Goal: Task Accomplishment & Management: Manage account settings

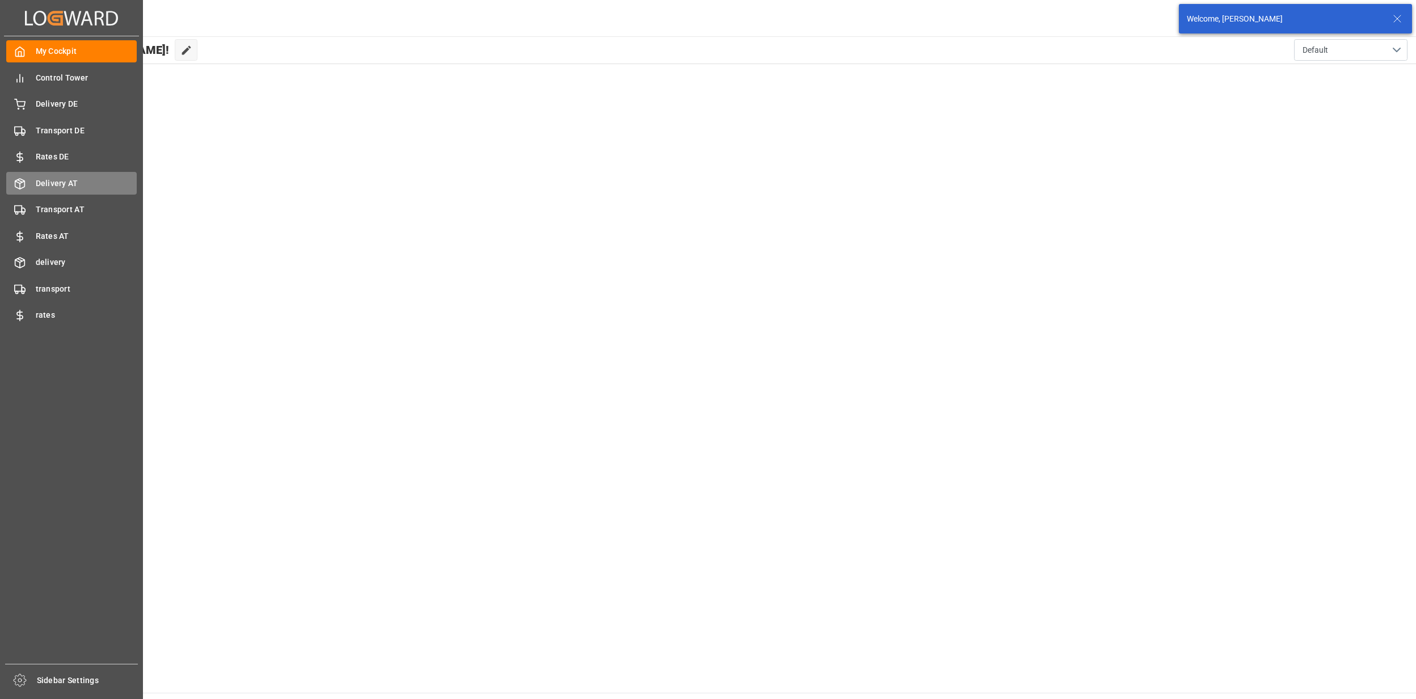
click at [74, 183] on span "Delivery AT" at bounding box center [87, 184] width 102 height 12
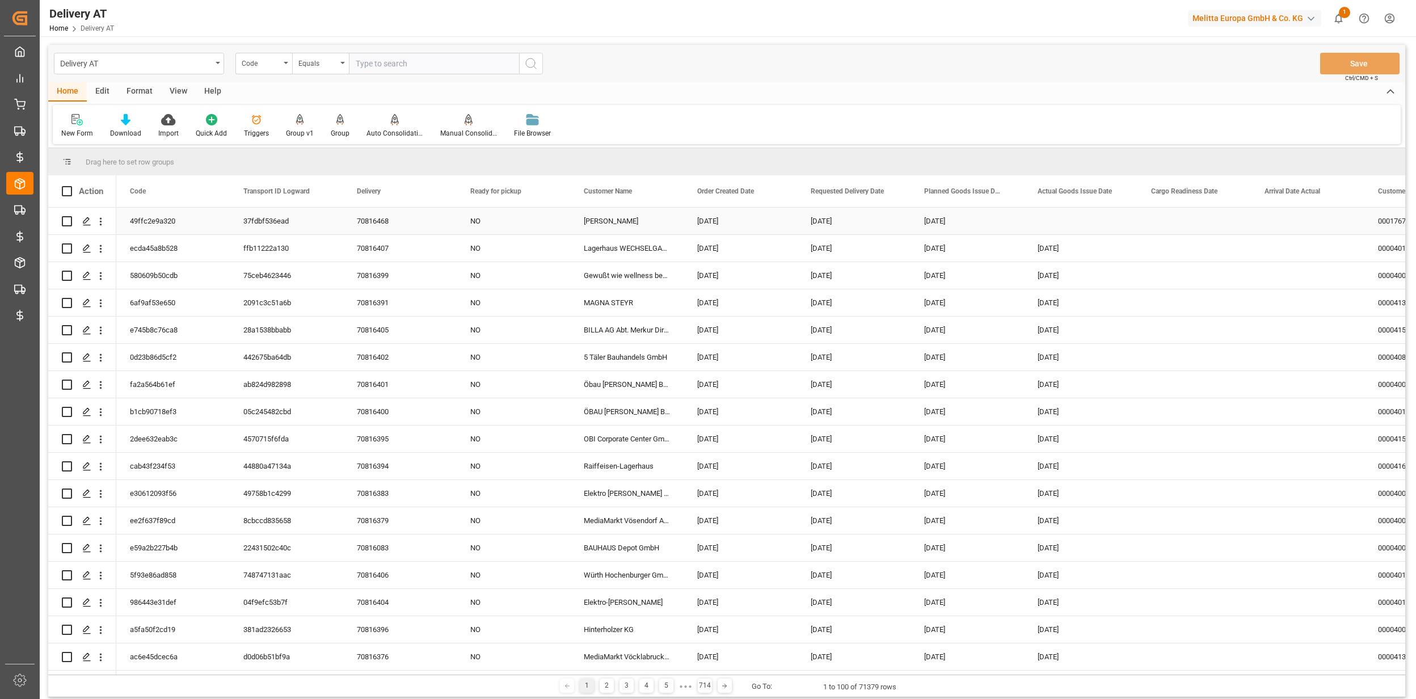
click at [89, 225] on icon "Press SPACE to select this row." at bounding box center [86, 221] width 9 height 9
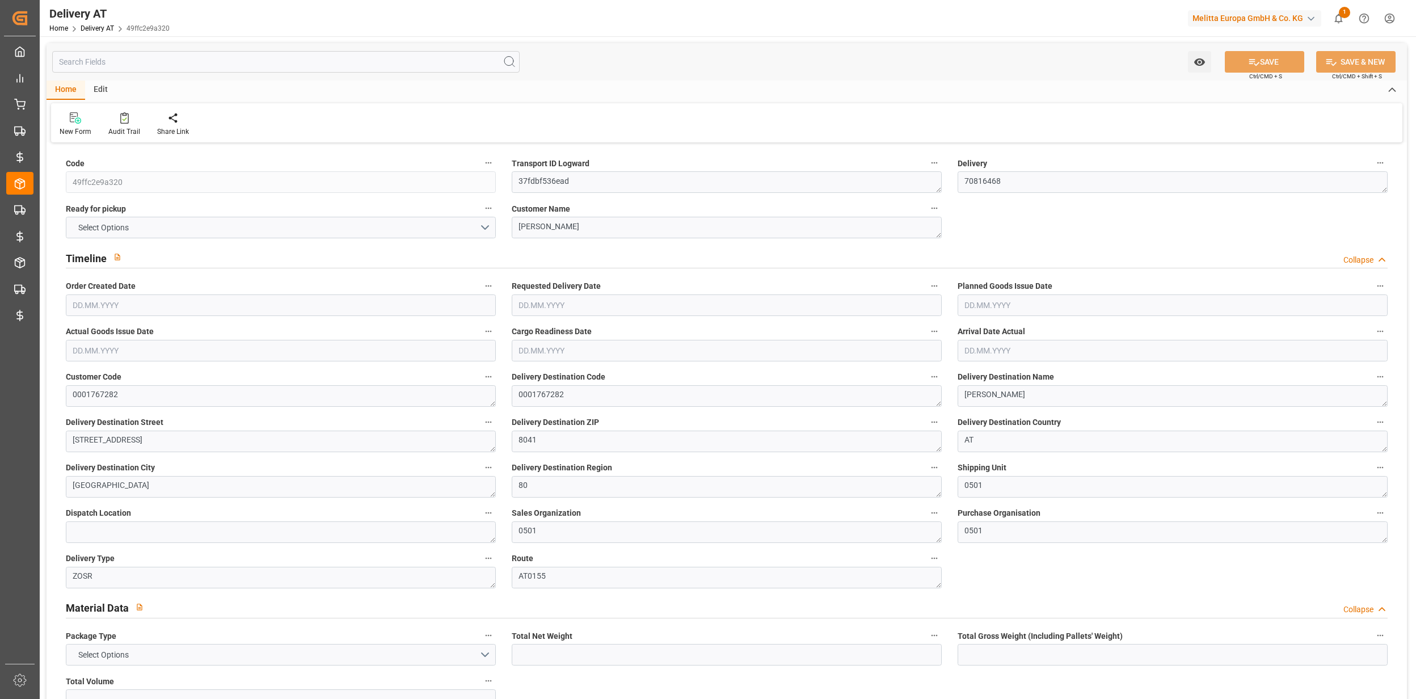
click at [114, 65] on input "text" at bounding box center [285, 62] width 467 height 22
type input "1.804"
type input "2.016"
type input "3.634"
type input "0"
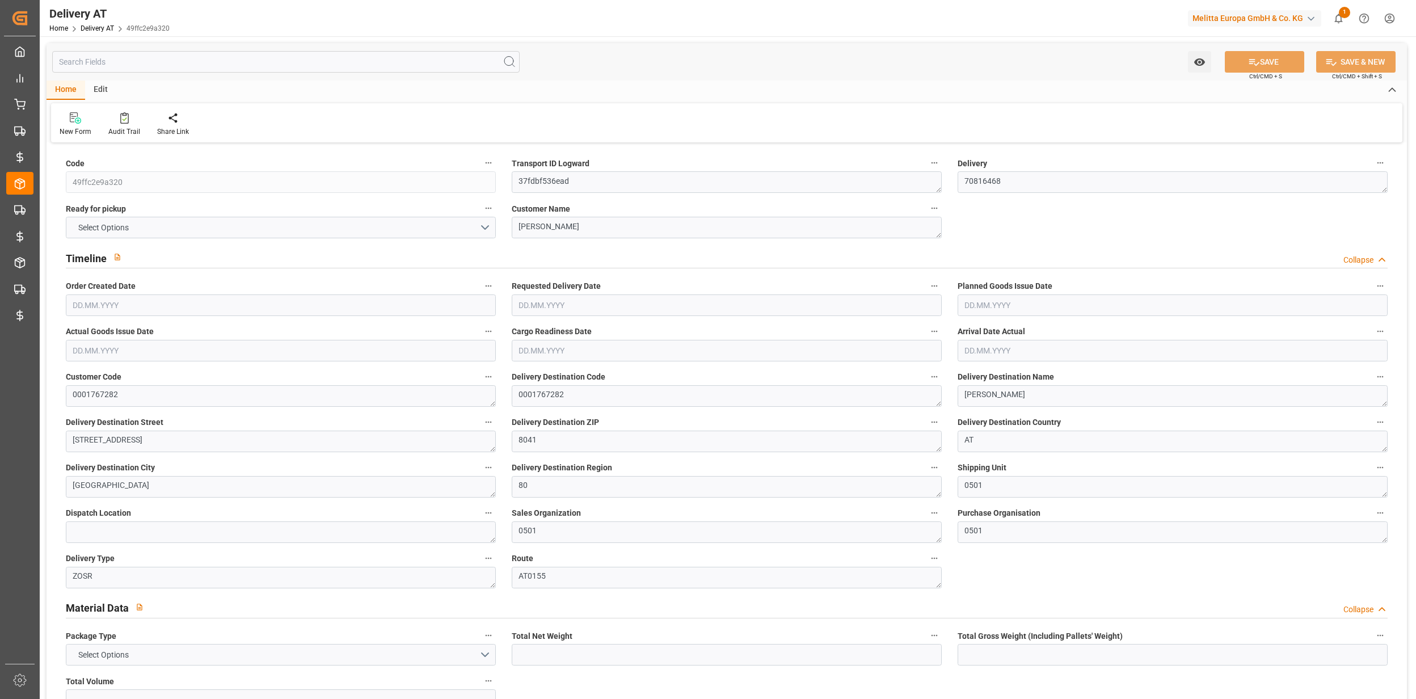
type input "0"
type input "1"
type input "0"
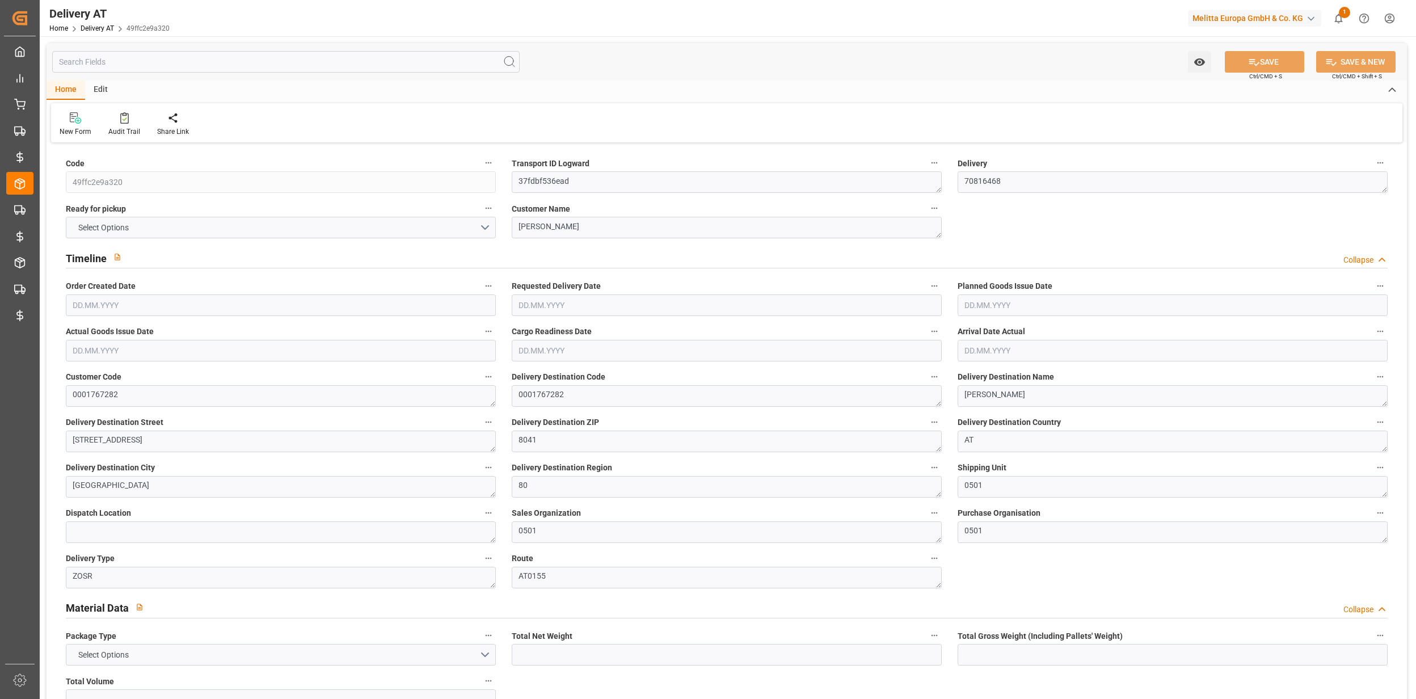
type input "0"
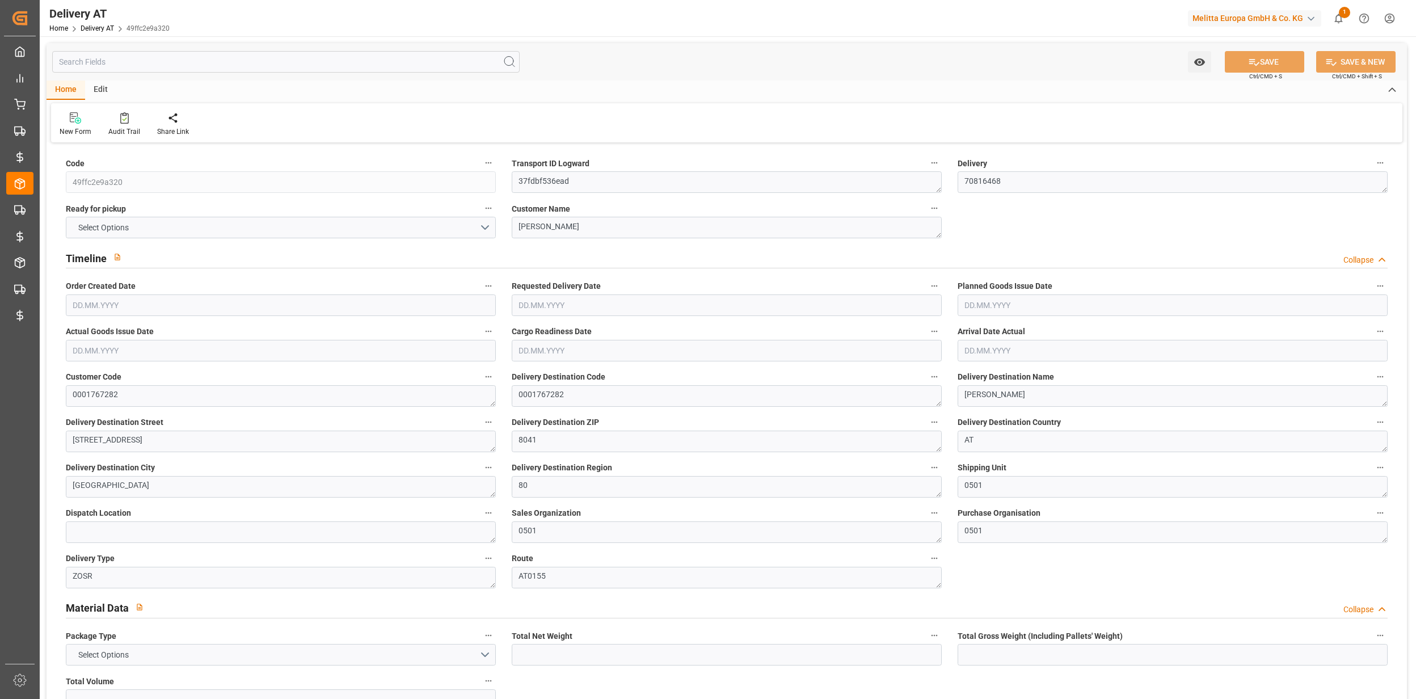
type input "0"
type input "8"
type input "0"
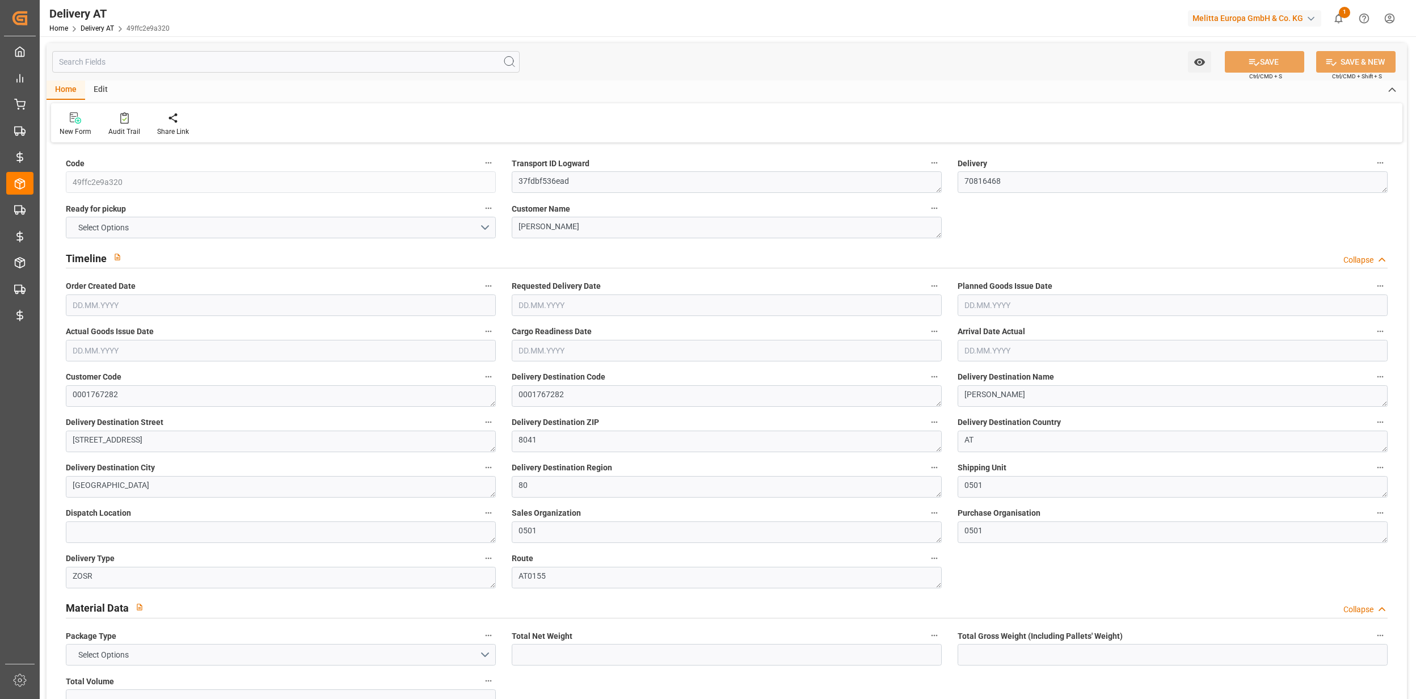
type input "0"
type input "2.88"
type input "0"
type input "1.5"
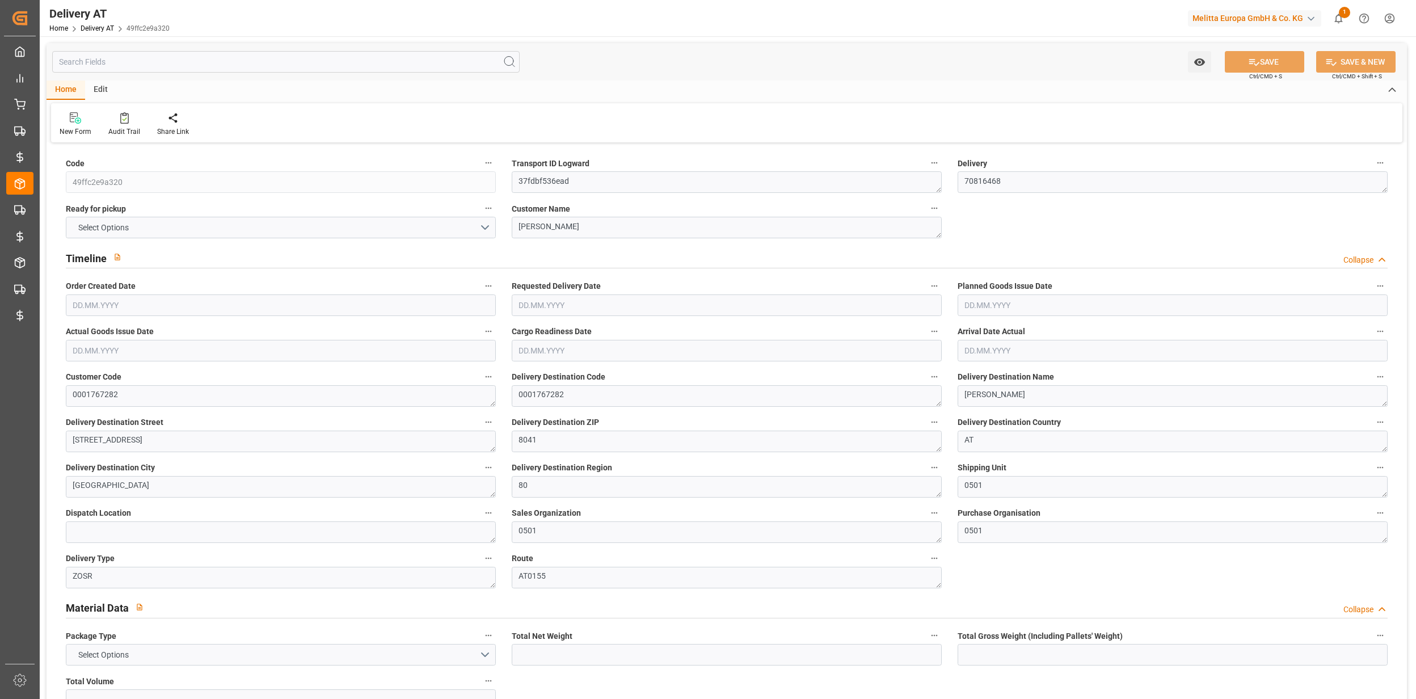
type input "0"
type input "0.7313"
type input "0"
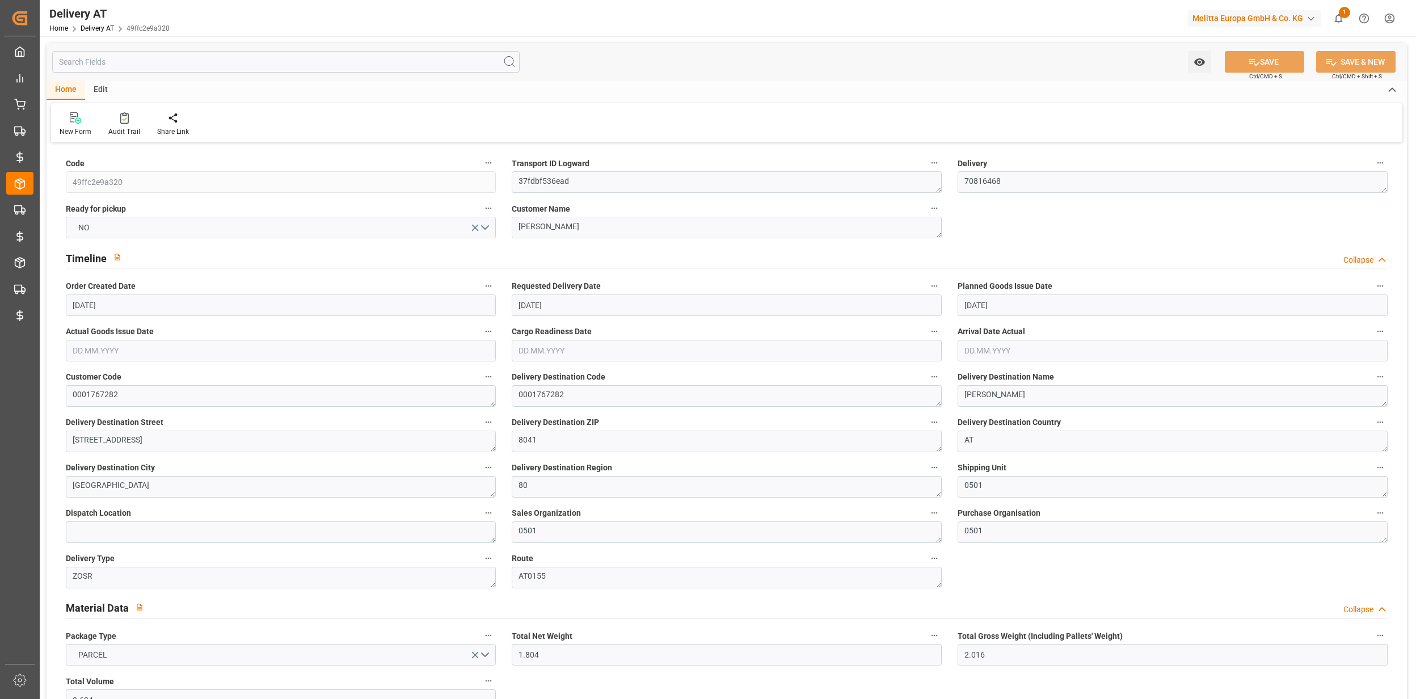
type input "[DATE]"
type input "[DATE] 13:51"
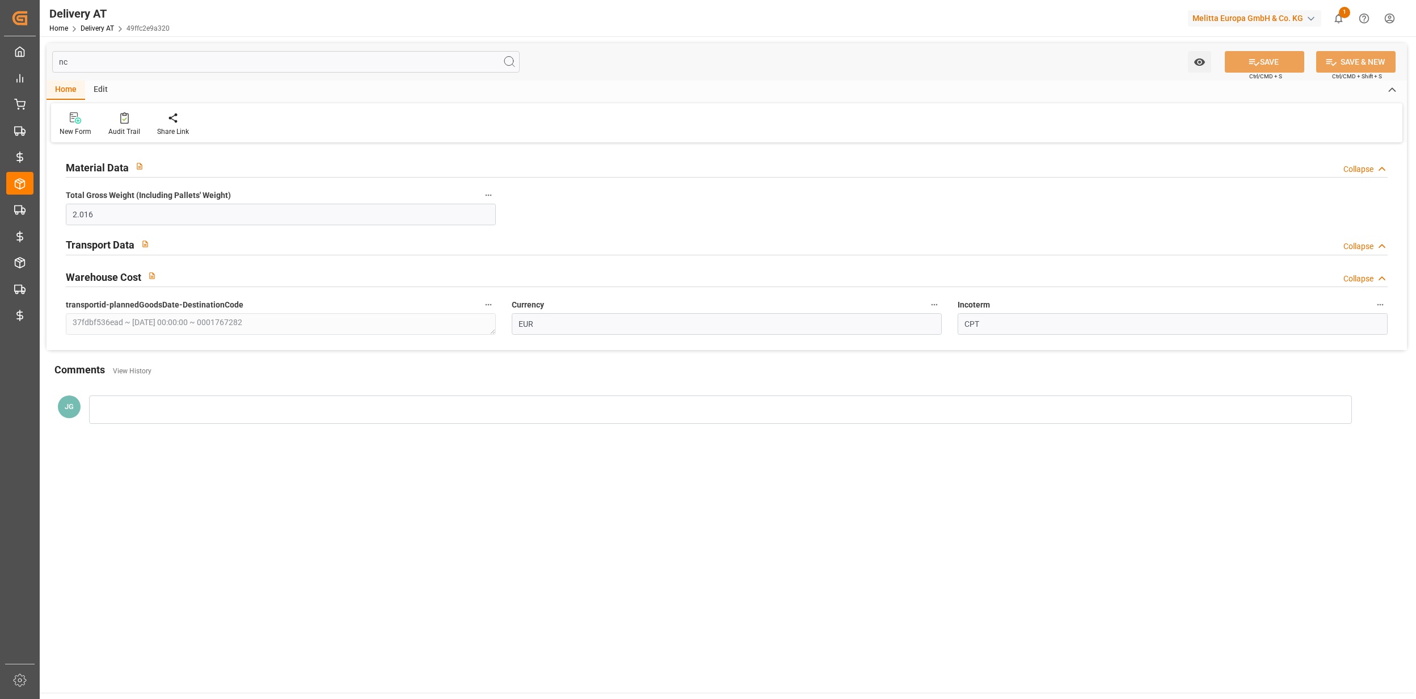
click at [221, 246] on div "Transport Data Collapse" at bounding box center [727, 244] width 1322 height 22
click at [176, 241] on div "Transport Data Expand" at bounding box center [727, 244] width 1322 height 22
click at [1387, 242] on icon at bounding box center [1381, 247] width 11 height 12
drag, startPoint x: 94, startPoint y: 60, endPoint x: 58, endPoint y: 60, distance: 36.3
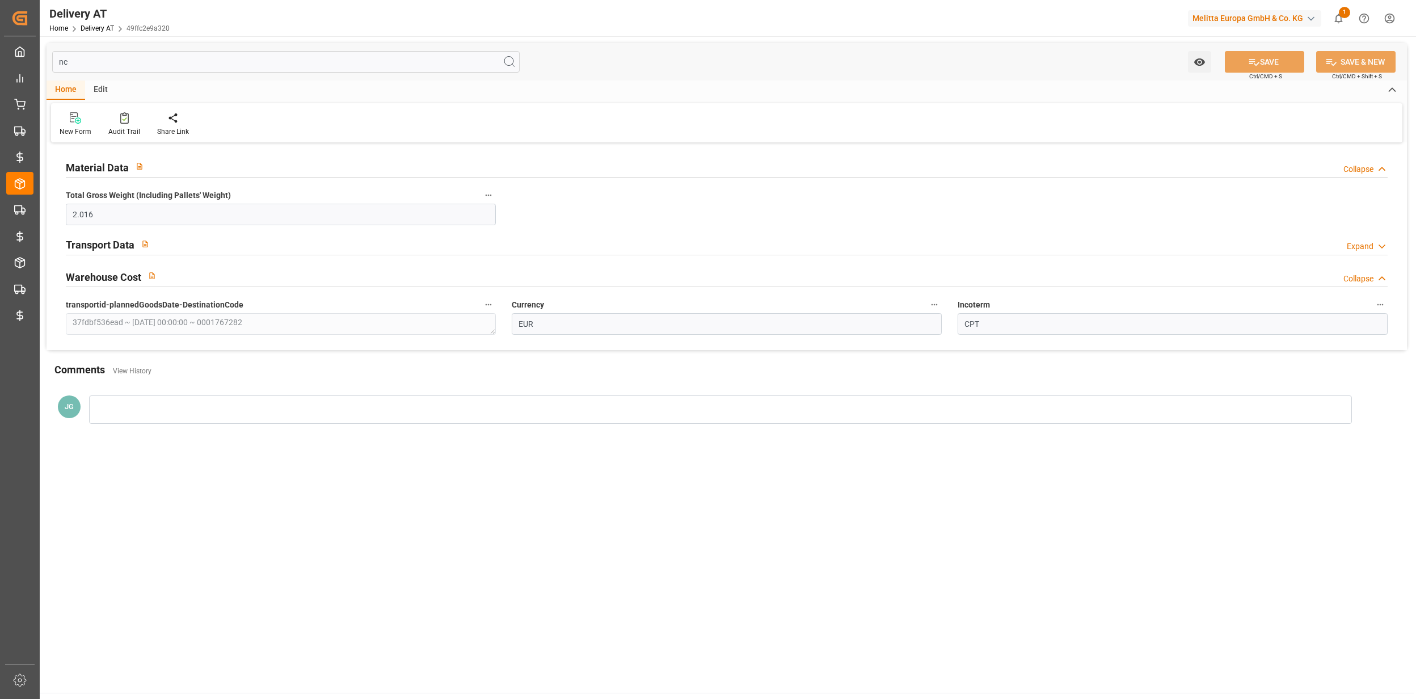
click at [59, 60] on input "nc" at bounding box center [285, 62] width 467 height 22
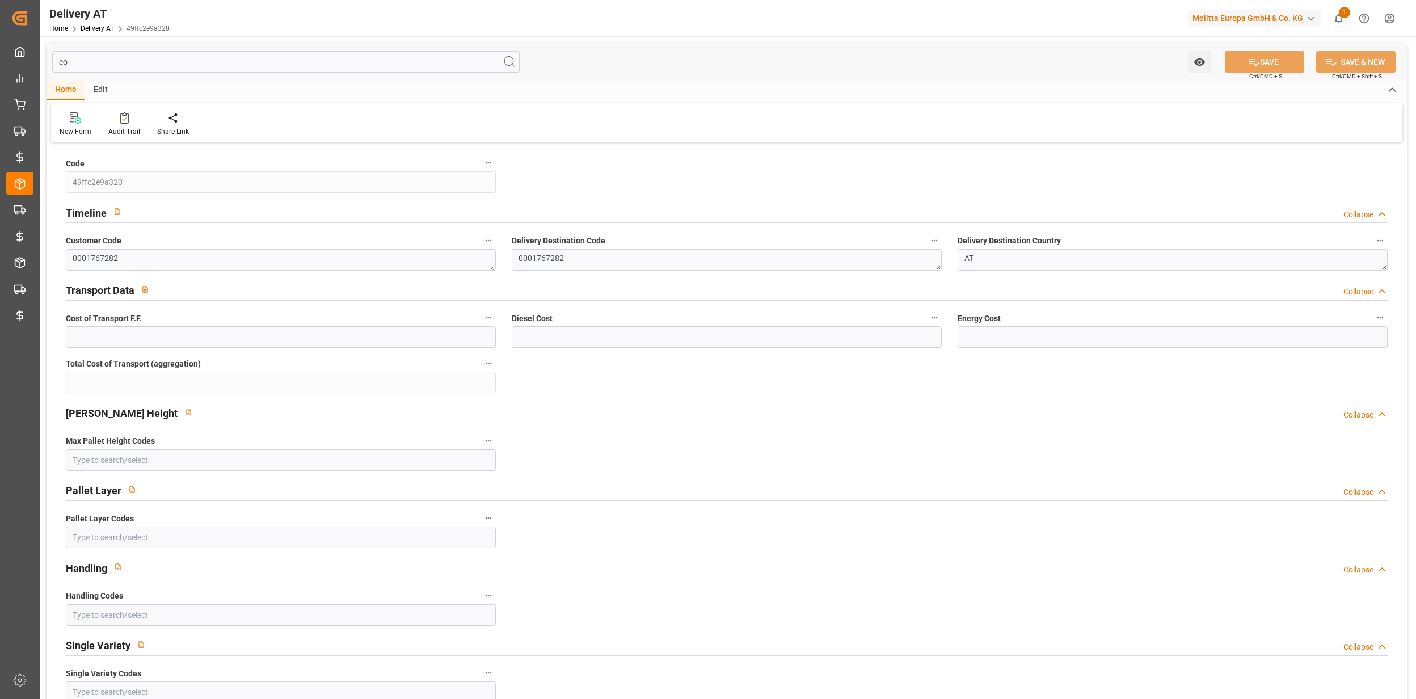
type input "cos"
type input "0"
type input "2.88"
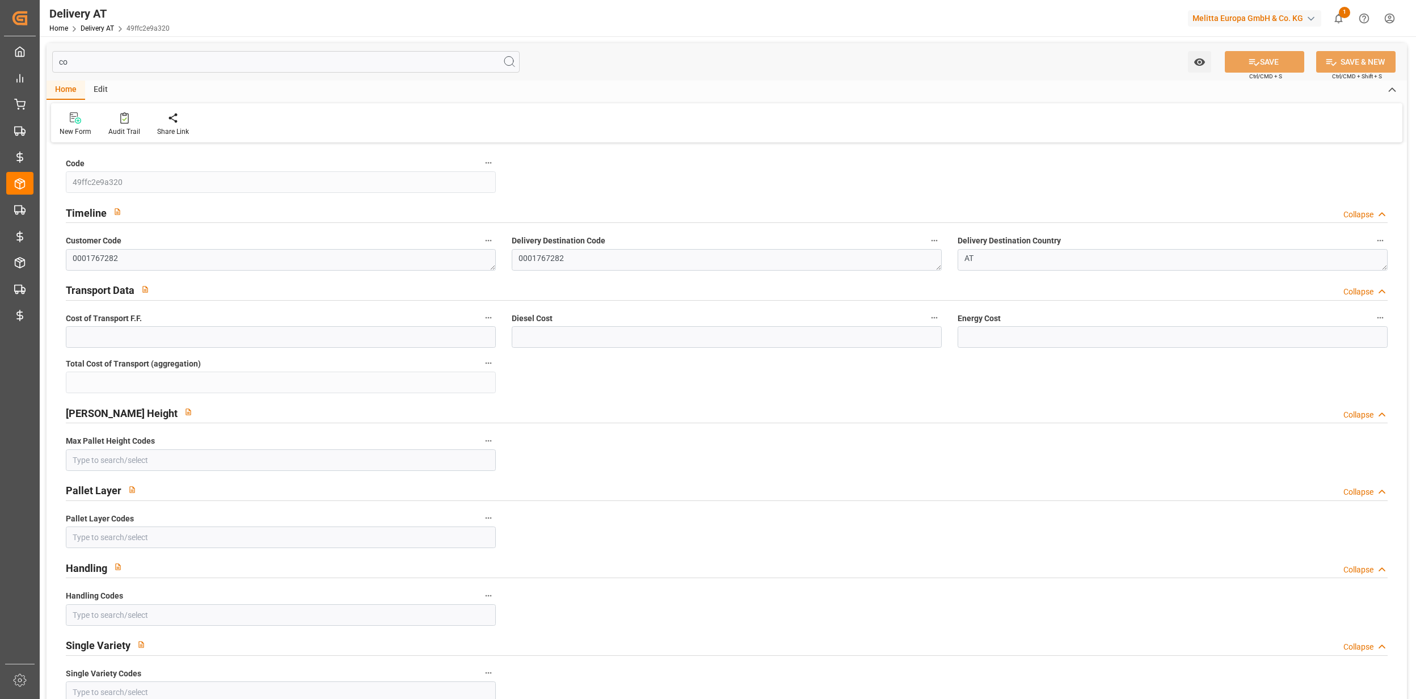
type input "0"
type input "1.5"
type input "0"
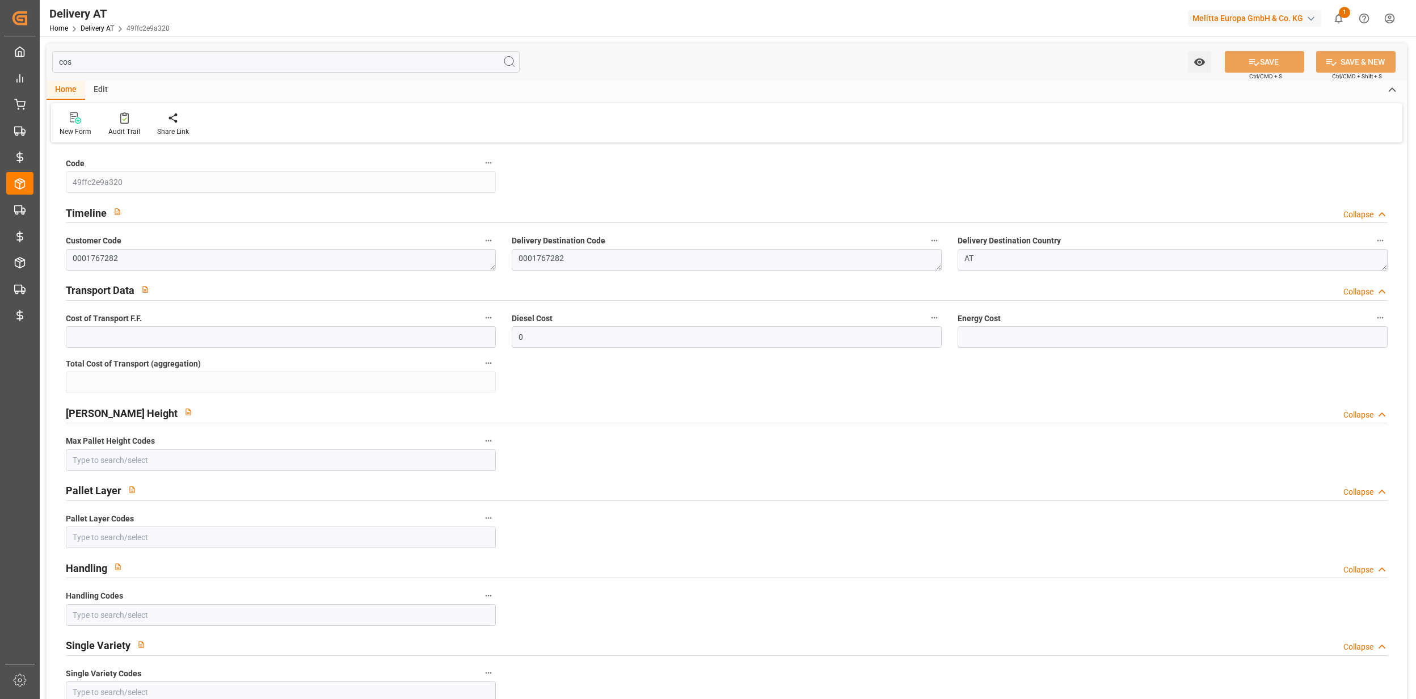
type input "cost"
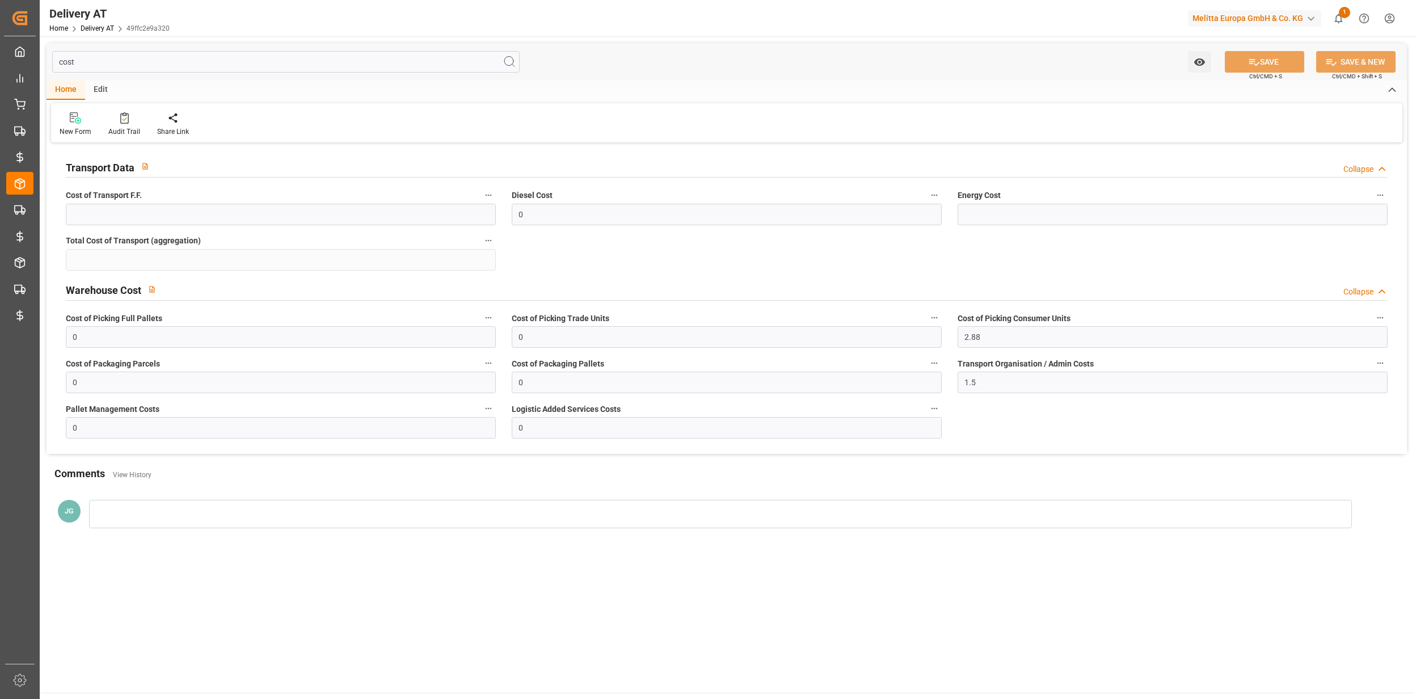
drag, startPoint x: 77, startPoint y: 62, endPoint x: 53, endPoint y: 64, distance: 24.4
click at [53, 62] on input "cost" at bounding box center [285, 62] width 467 height 22
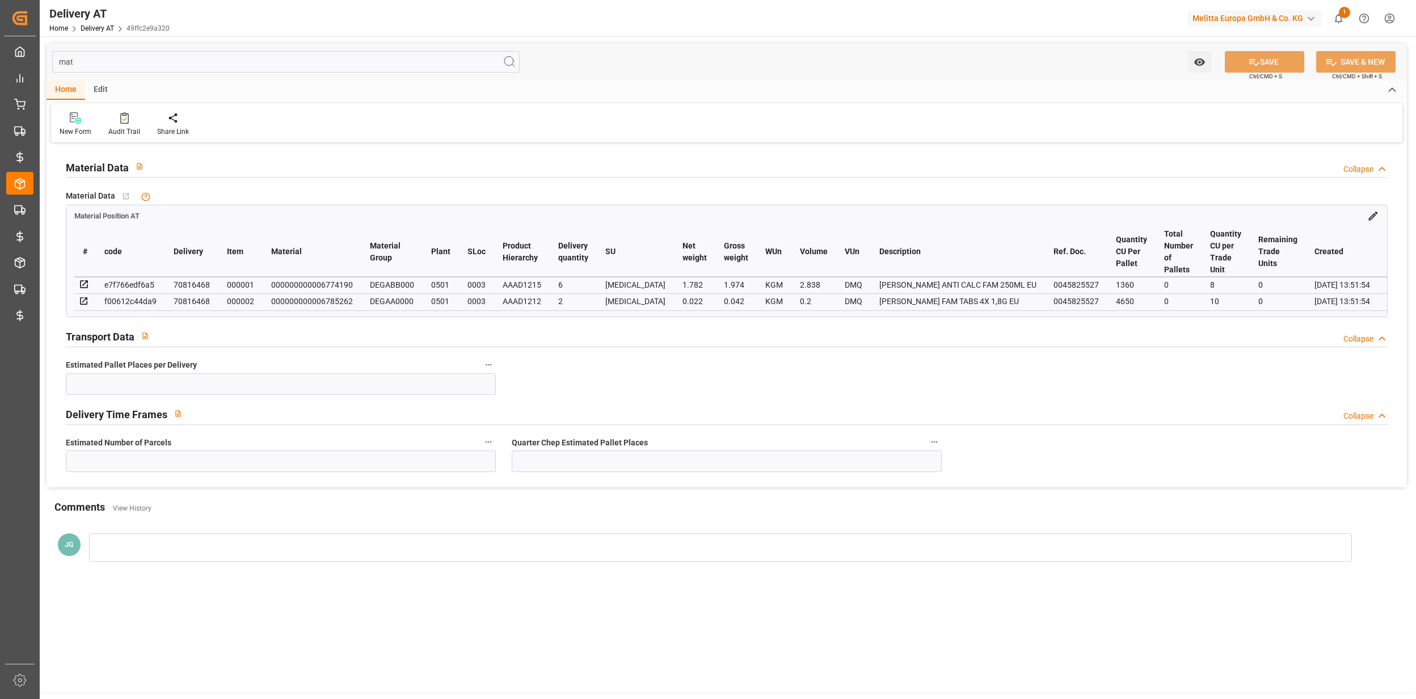
type input "mate"
type input "0"
type input "1"
type input "0"
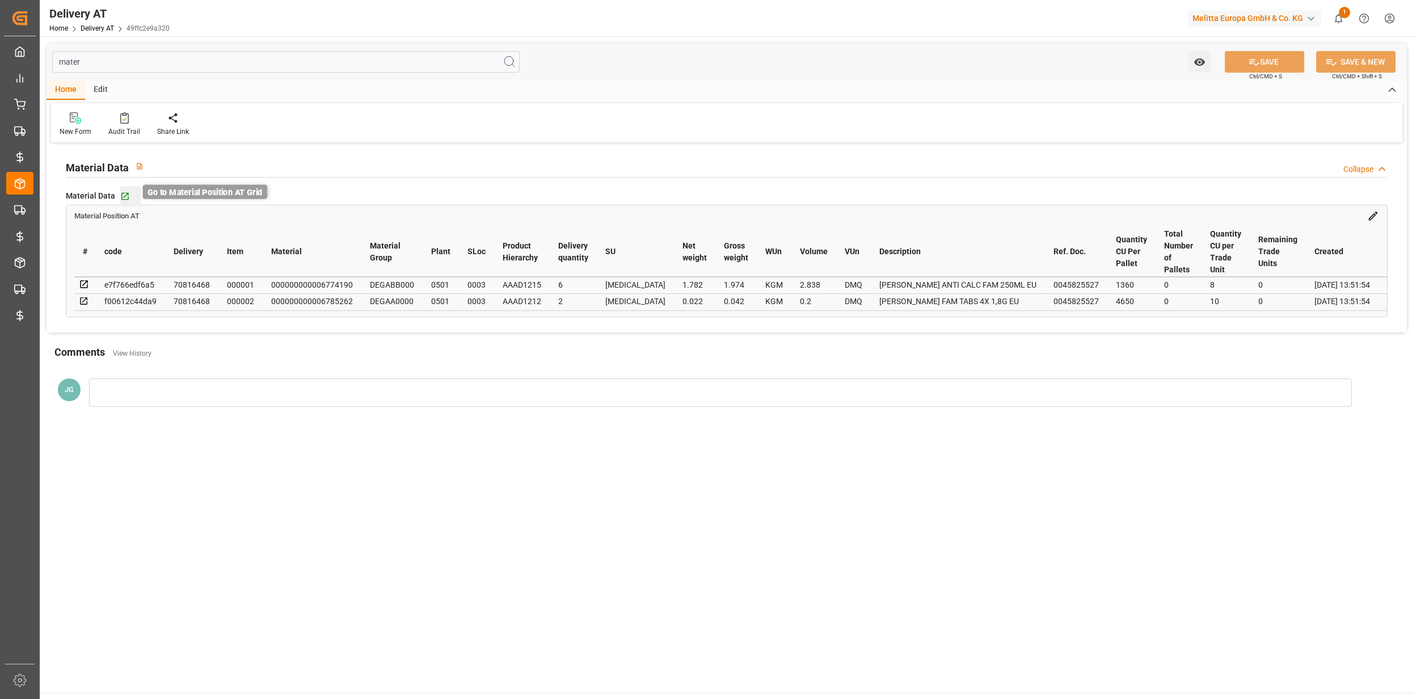
type input "mater"
click at [125, 194] on icon "button" at bounding box center [124, 195] width 7 height 7
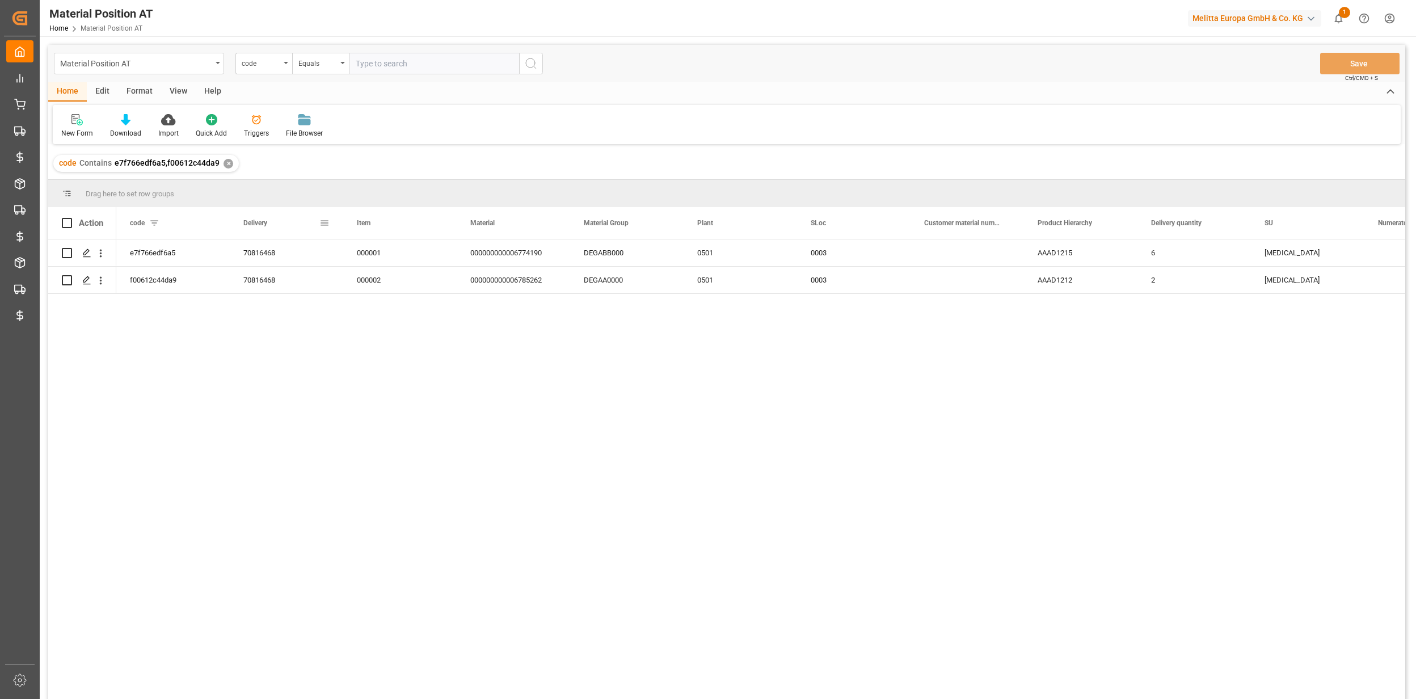
click at [323, 221] on span at bounding box center [324, 223] width 10 height 10
click at [416, 231] on span "columns" at bounding box center [420, 225] width 42 height 20
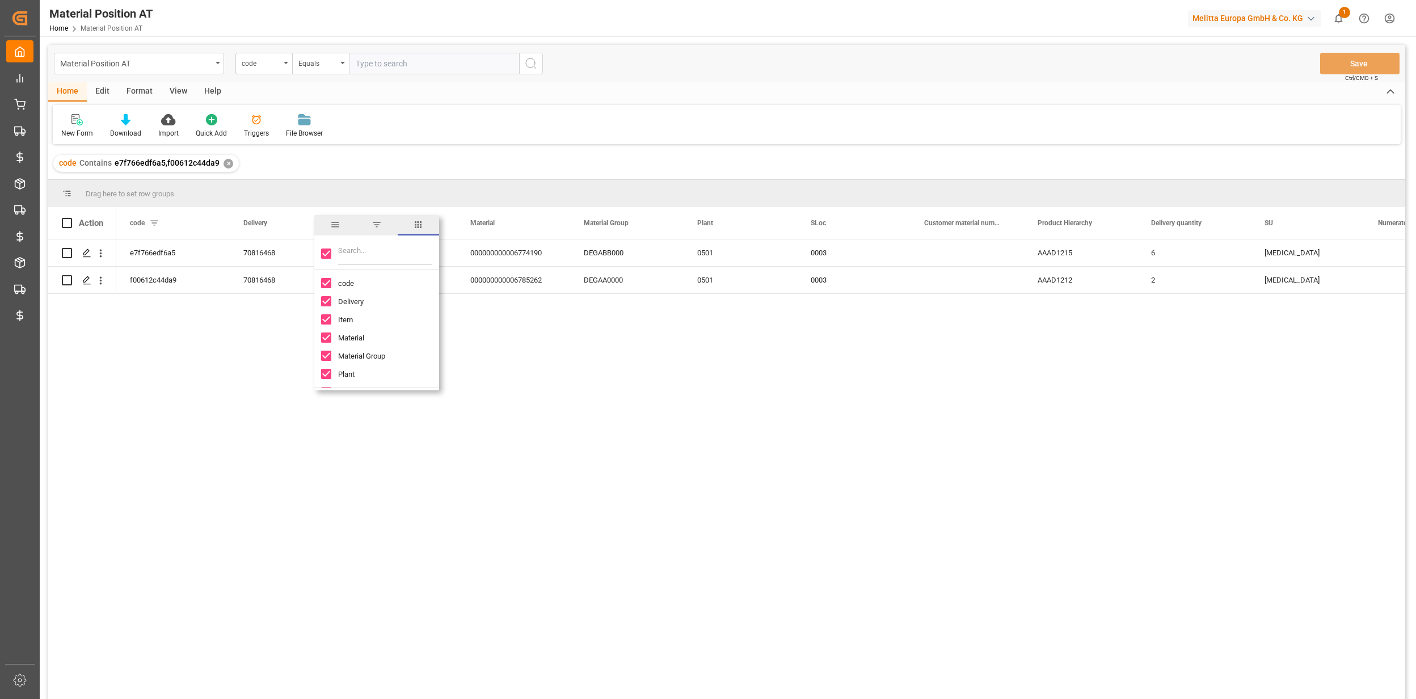
click at [330, 250] on input "Toggle Select All Columns" at bounding box center [326, 253] width 10 height 10
checkbox input "false"
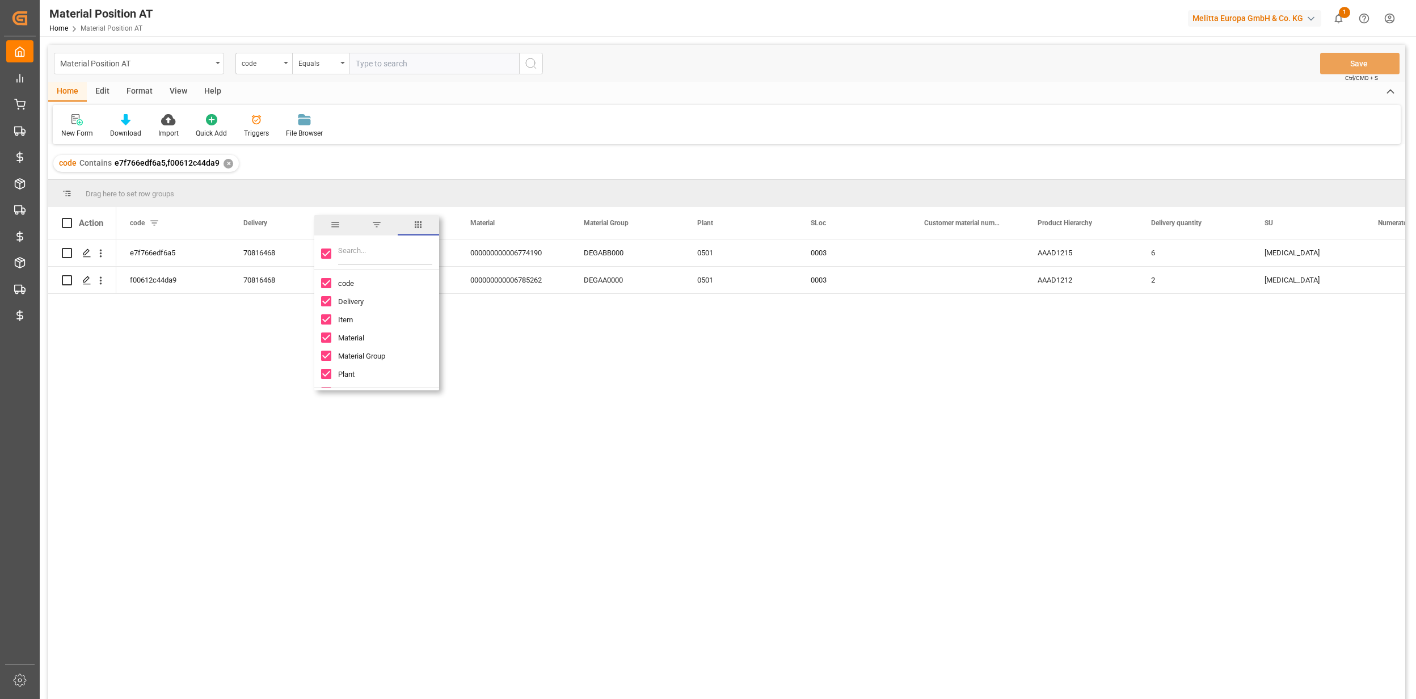
checkbox input "false"
click at [359, 252] on input "Filter Columns Input" at bounding box center [385, 253] width 94 height 23
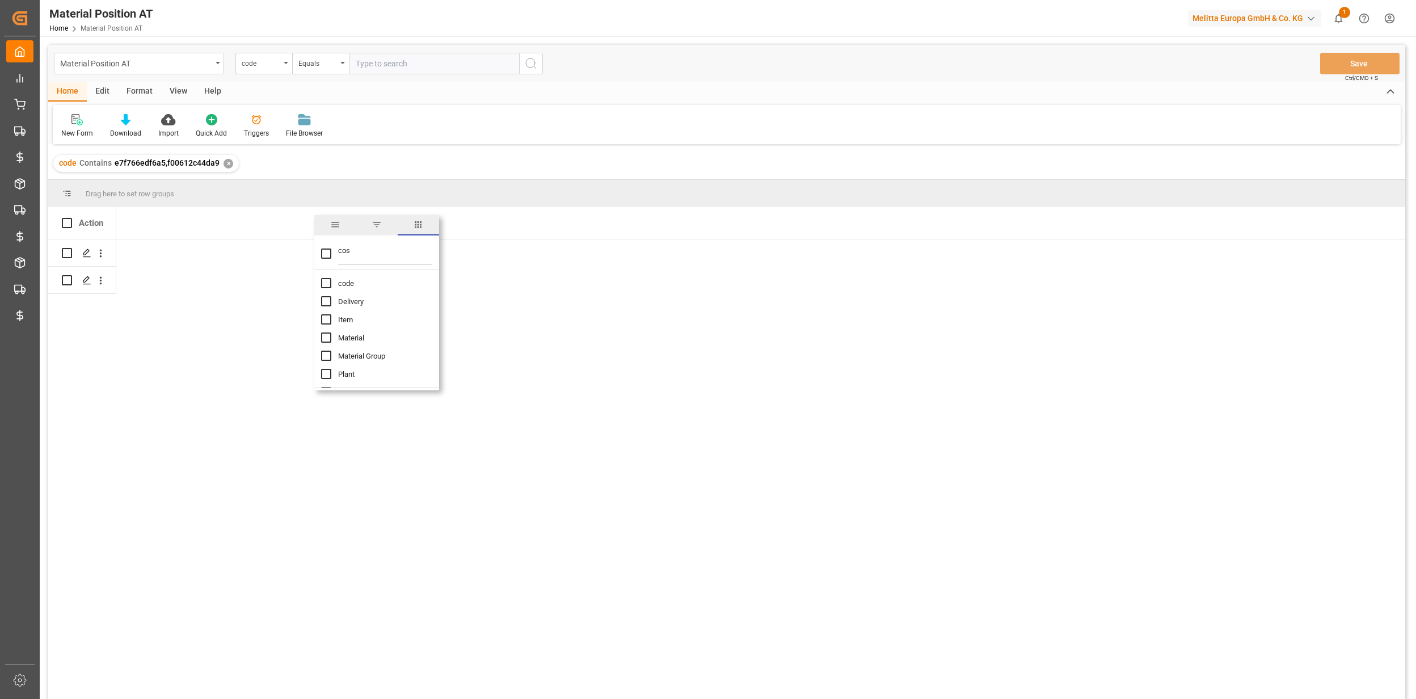
type input "cost"
click at [349, 425] on div at bounding box center [760, 472] width 1289 height 467
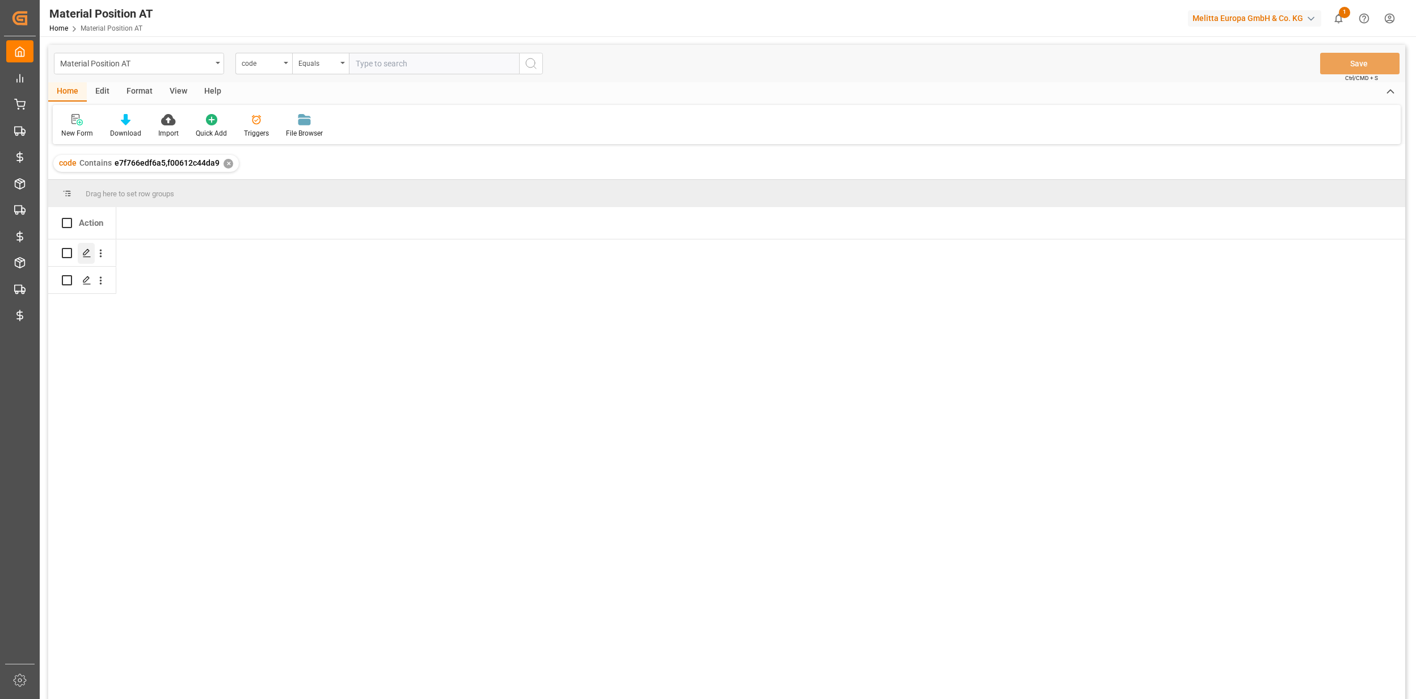
click at [87, 253] on polygon "Press SPACE to select this row." at bounding box center [86, 253] width 6 height 6
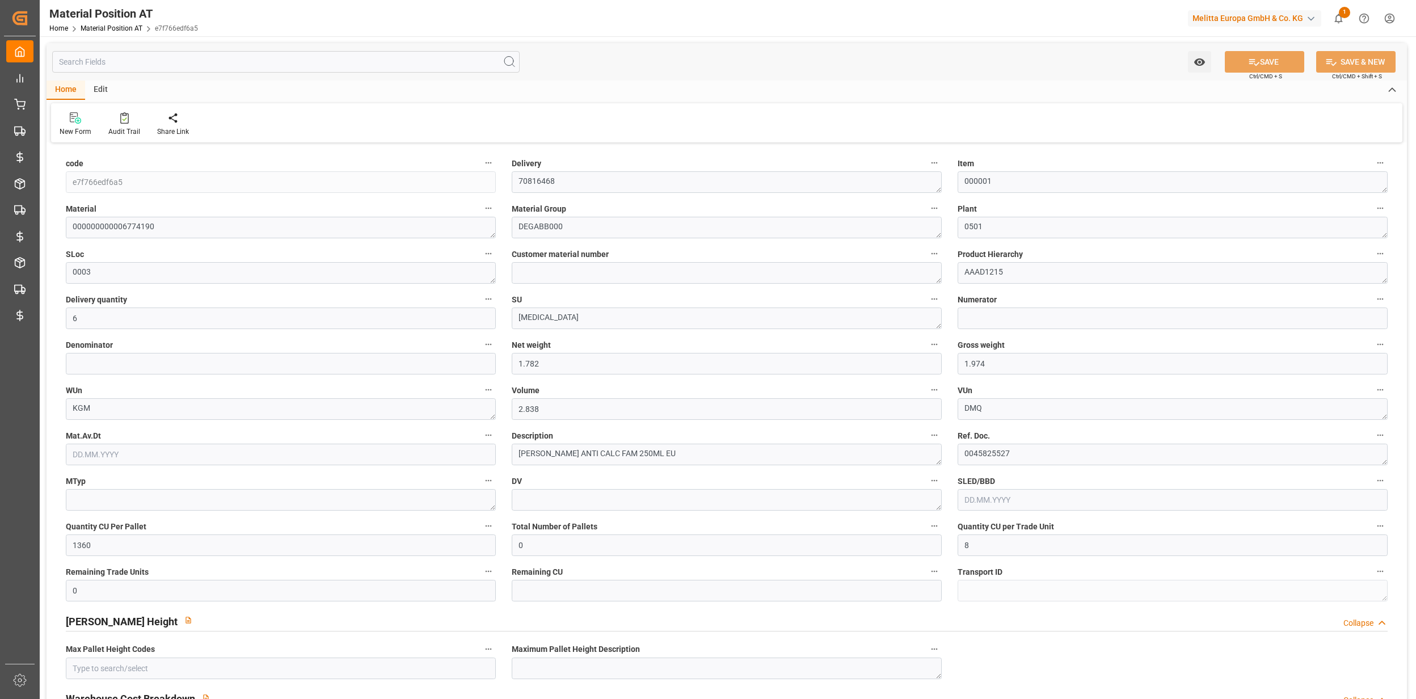
type input "6"
type input "1.782"
type input "1.974"
type input "2.838"
type input "1360"
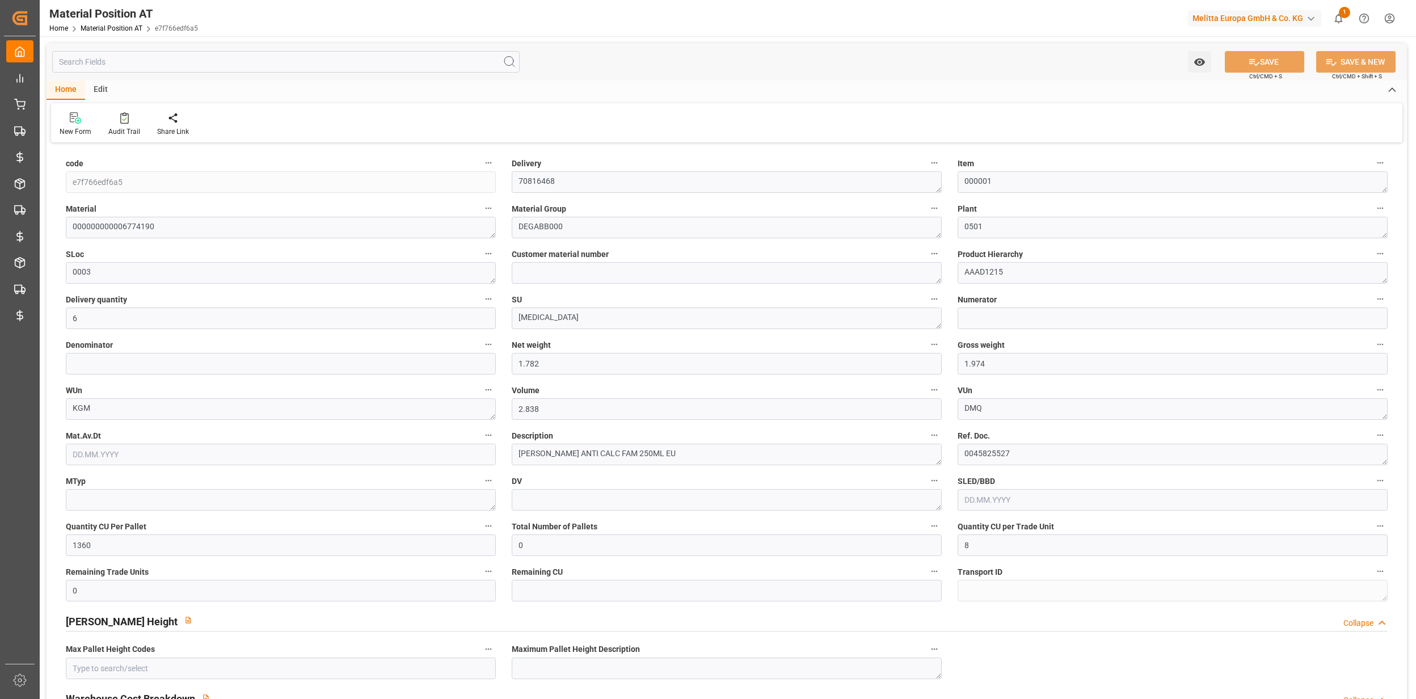
type input "0"
type input "8"
type input "0"
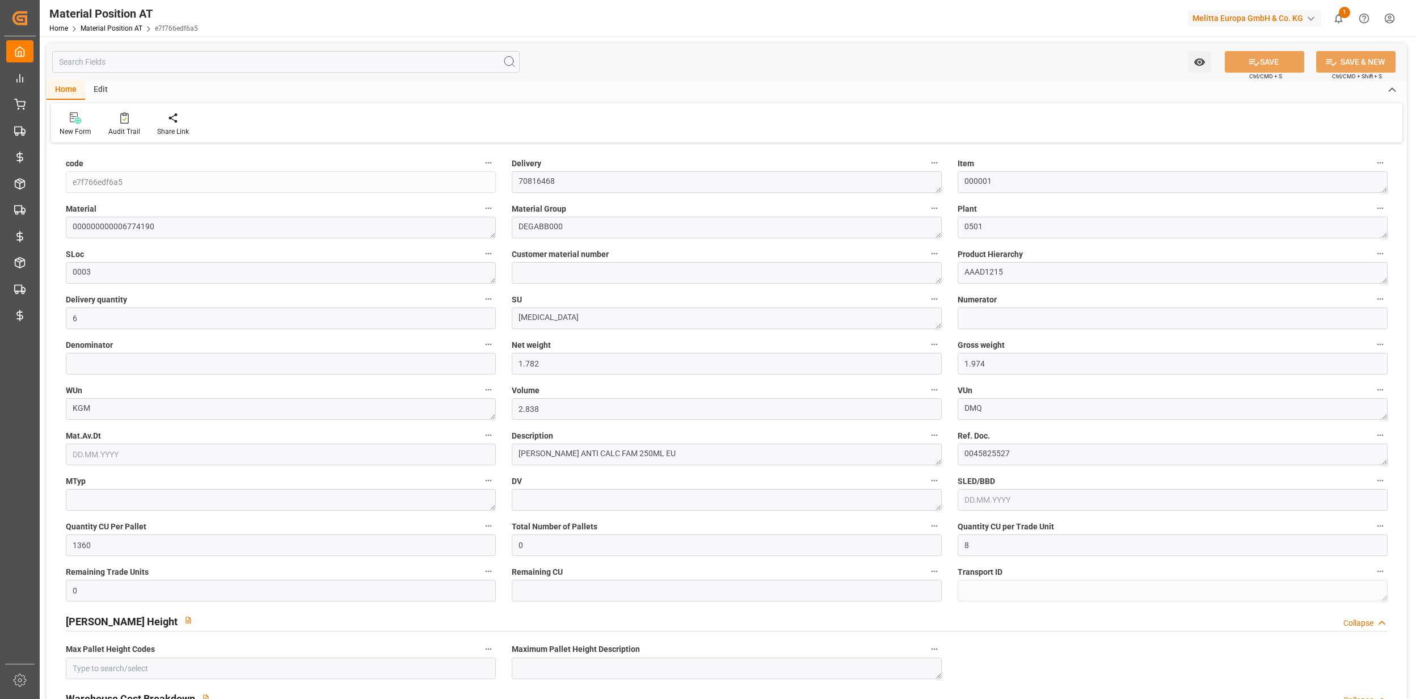
type input "2.16"
type input "0"
type input "1.1714"
type input "0"
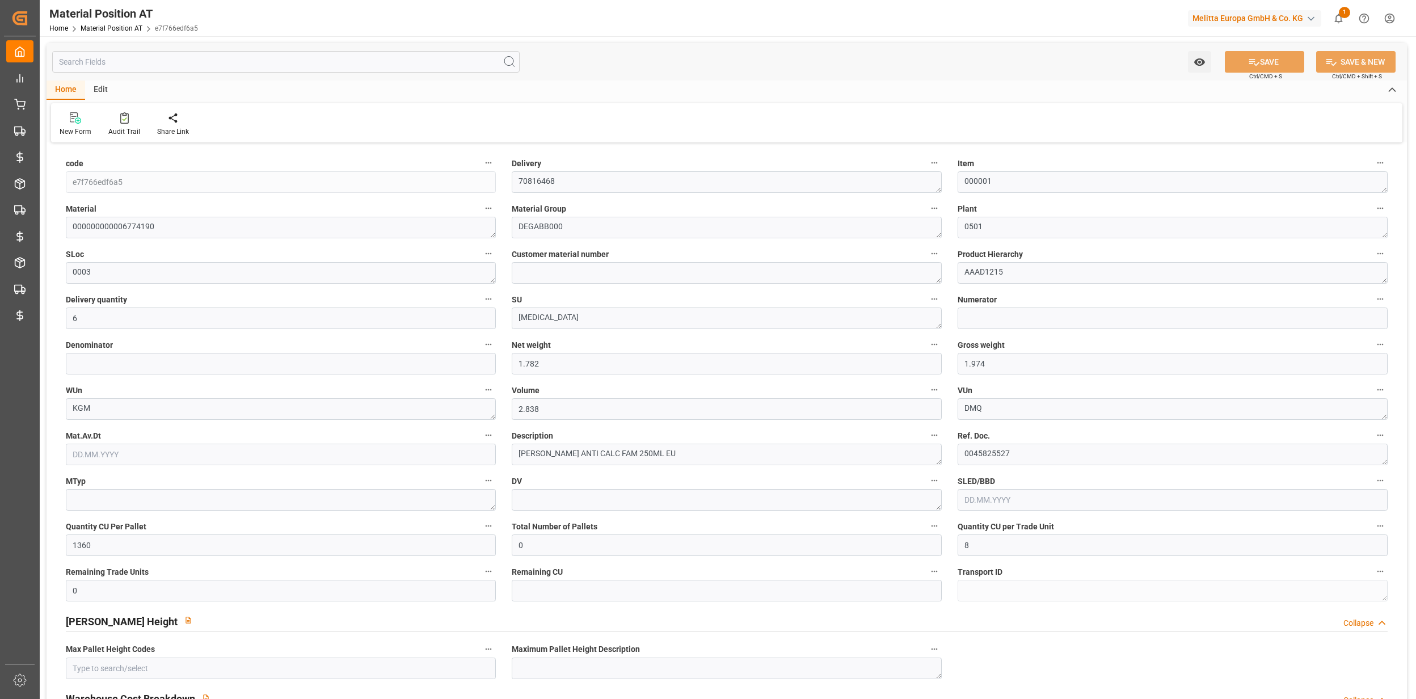
type input "0"
type input "0.5711"
type input "[DATE] 13:51"
click at [187, 48] on div "Watch Option SAVE Ctrl/CMD + S SAVE & NEW Ctrl/CMD + Shift + S" at bounding box center [727, 61] width 1360 height 37
click at [186, 55] on input "text" at bounding box center [285, 62] width 467 height 22
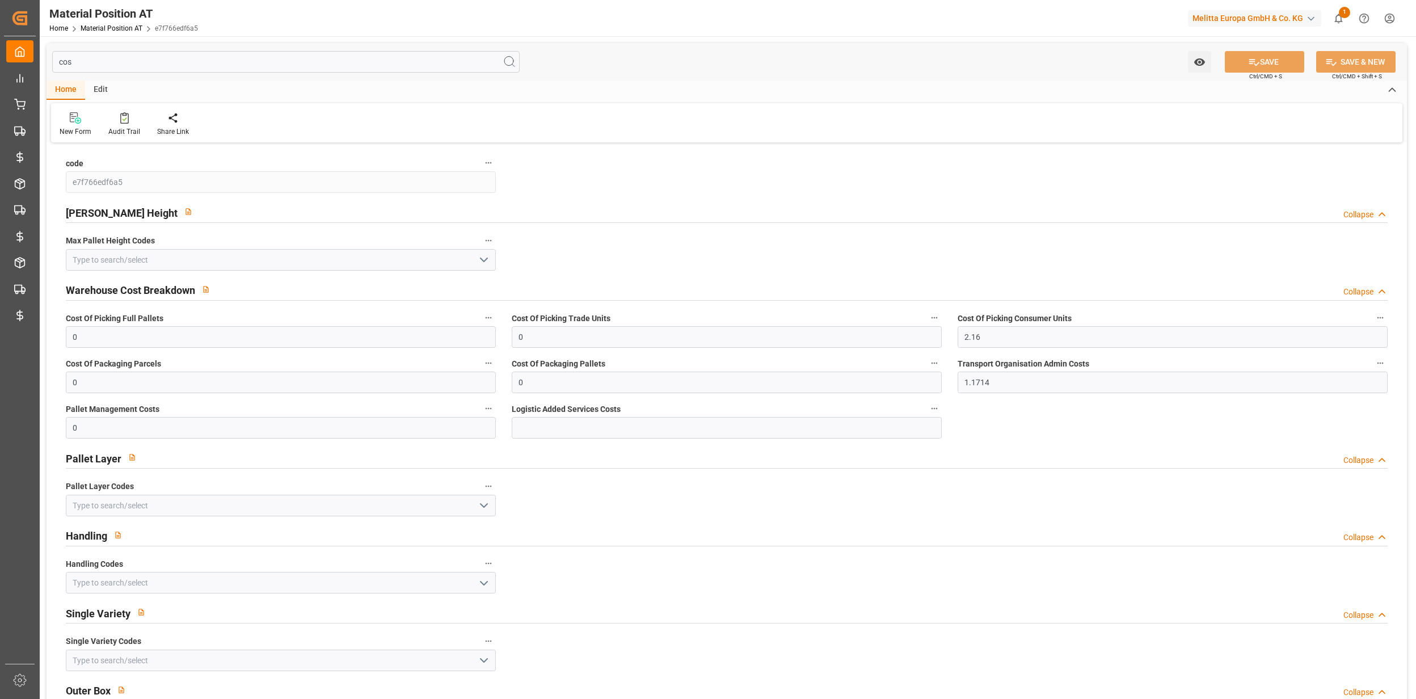
type input "cost"
